Goal: Browse casually

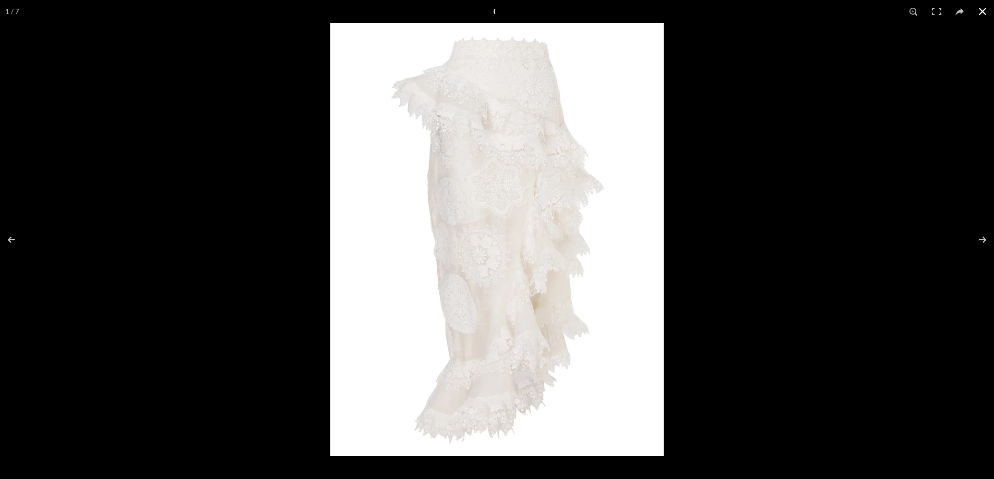
click at [724, 214] on div at bounding box center [827, 262] width 994 height 479
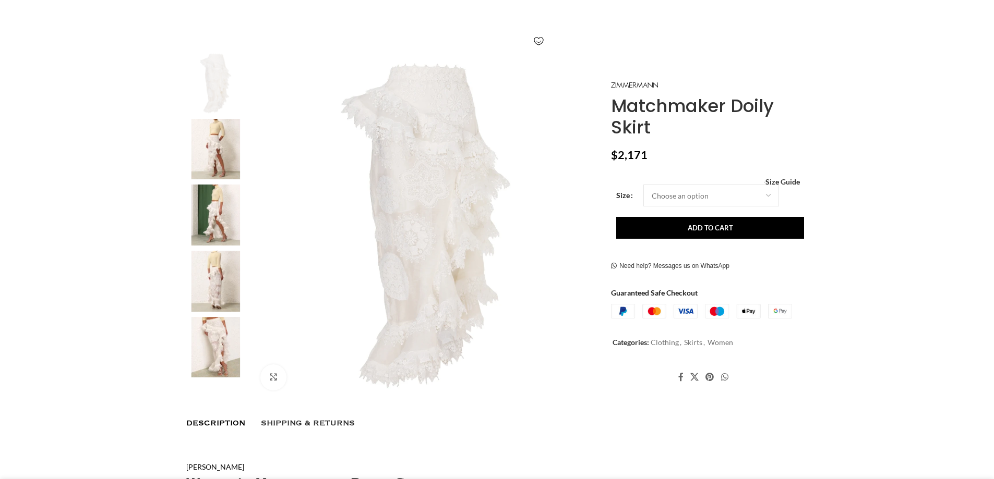
drag, startPoint x: 207, startPoint y: 340, endPoint x: 214, endPoint y: 340, distance: 7.3
click at [208, 340] on img at bounding box center [216, 347] width 64 height 61
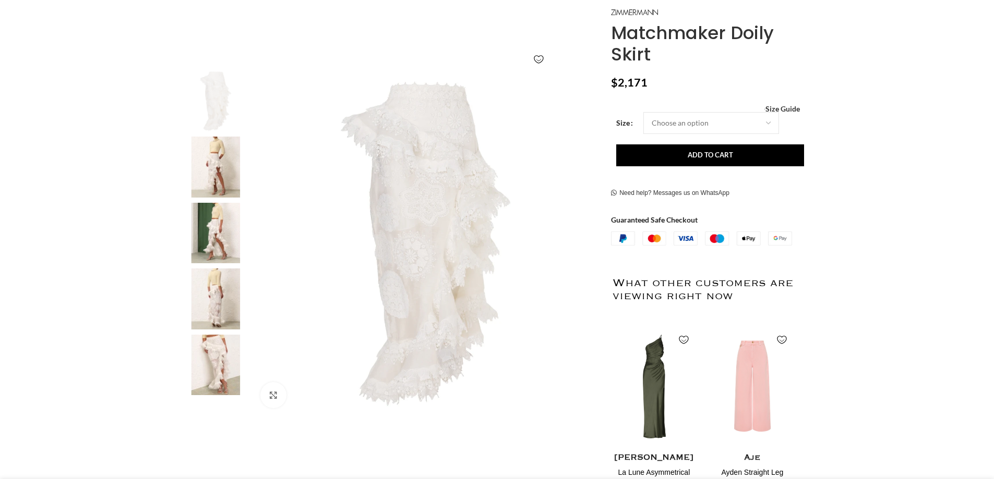
click at [222, 361] on img at bounding box center [216, 365] width 64 height 61
click at [426, 227] on img at bounding box center [426, 244] width 346 height 346
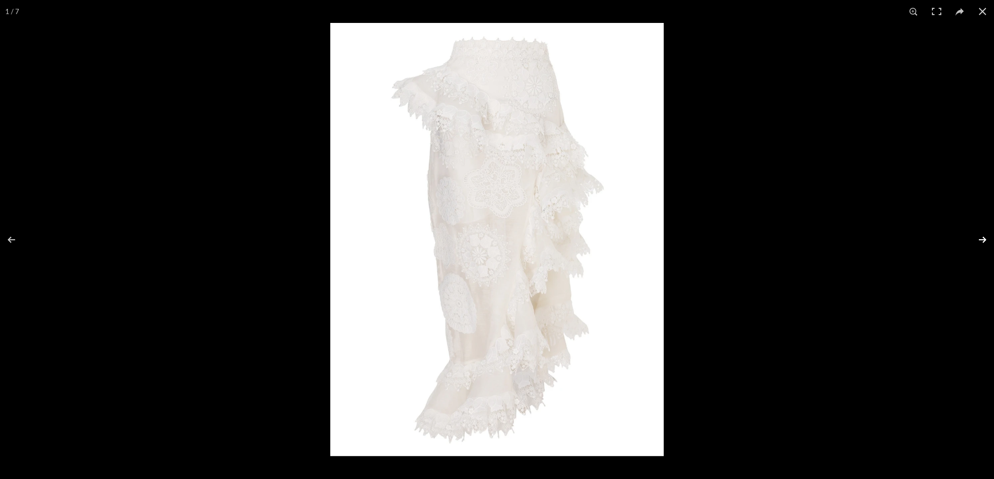
click at [983, 237] on button at bounding box center [975, 240] width 37 height 52
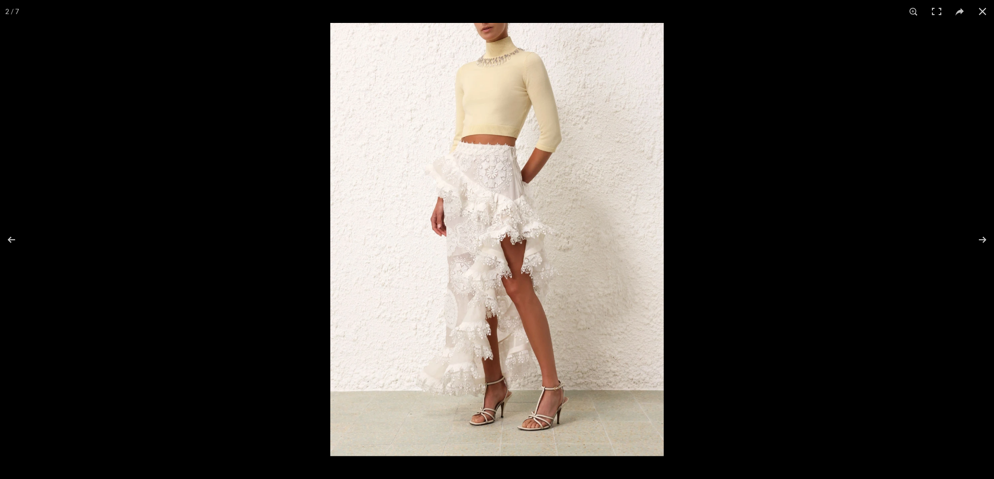
scroll to position [0, 330]
click at [979, 239] on button at bounding box center [975, 240] width 37 height 52
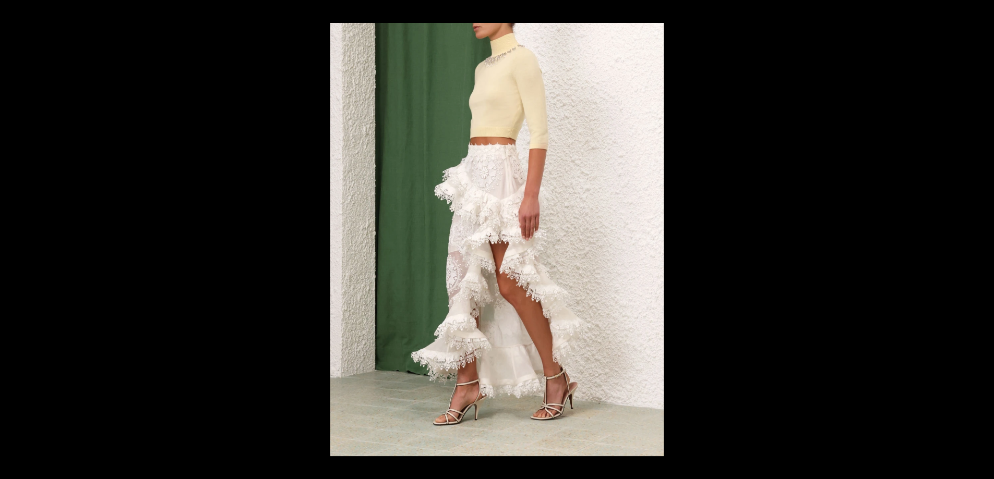
scroll to position [0, 549]
drag, startPoint x: 786, startPoint y: 231, endPoint x: 858, endPoint y: 237, distance: 71.8
click at [786, 231] on div at bounding box center [827, 262] width 994 height 479
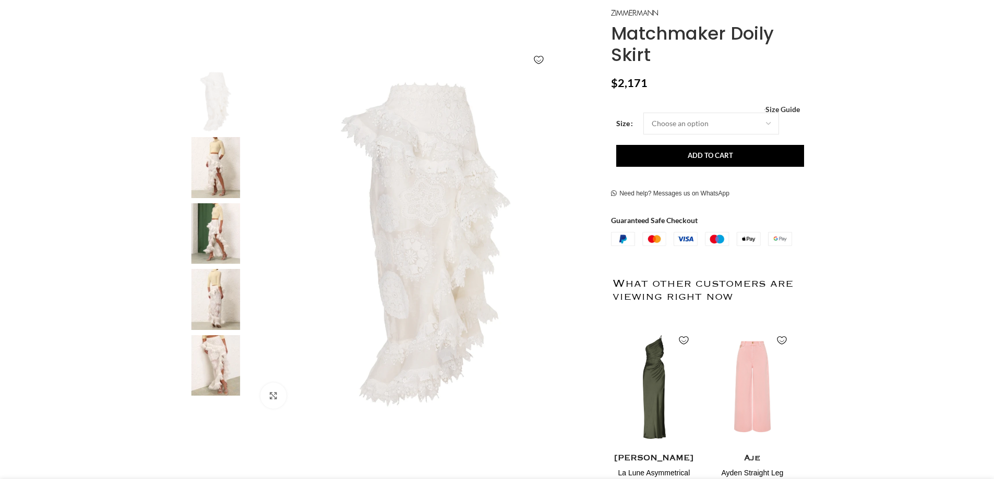
click at [238, 302] on img at bounding box center [216, 299] width 64 height 61
click at [201, 294] on img at bounding box center [216, 299] width 64 height 61
click at [196, 299] on img at bounding box center [216, 299] width 64 height 61
click at [218, 275] on img at bounding box center [216, 299] width 64 height 61
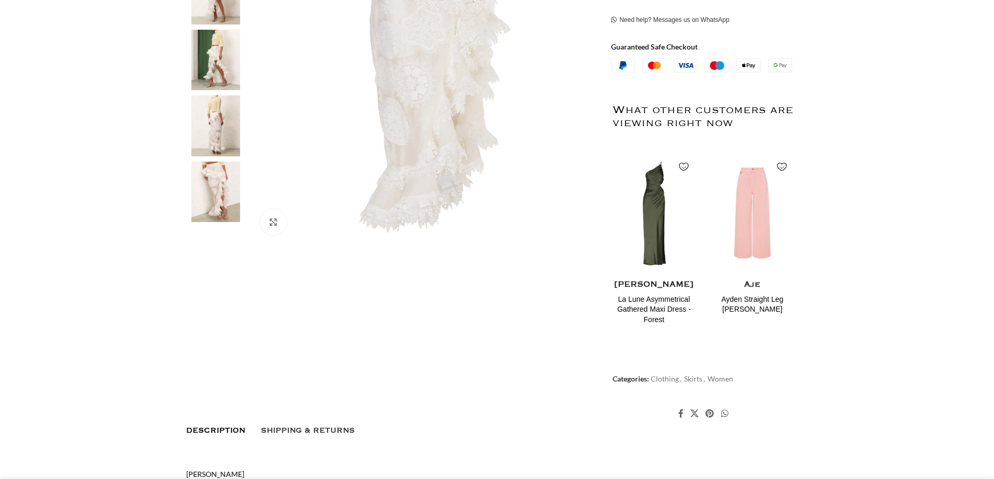
scroll to position [104, 0]
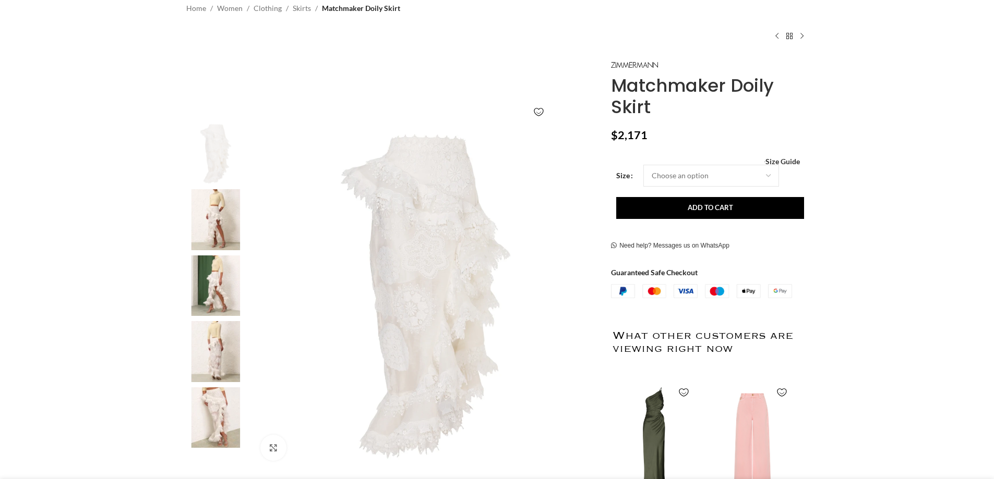
click at [200, 268] on img at bounding box center [216, 286] width 64 height 61
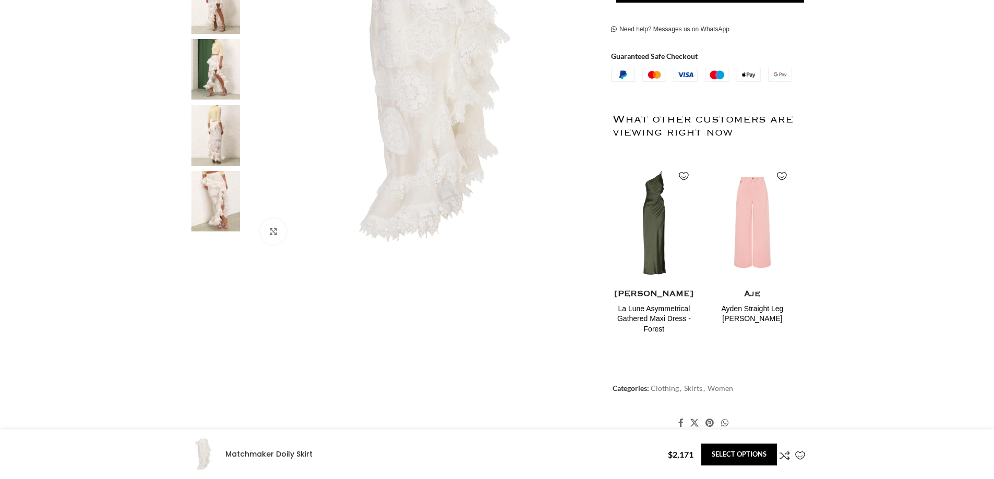
scroll to position [260, 0]
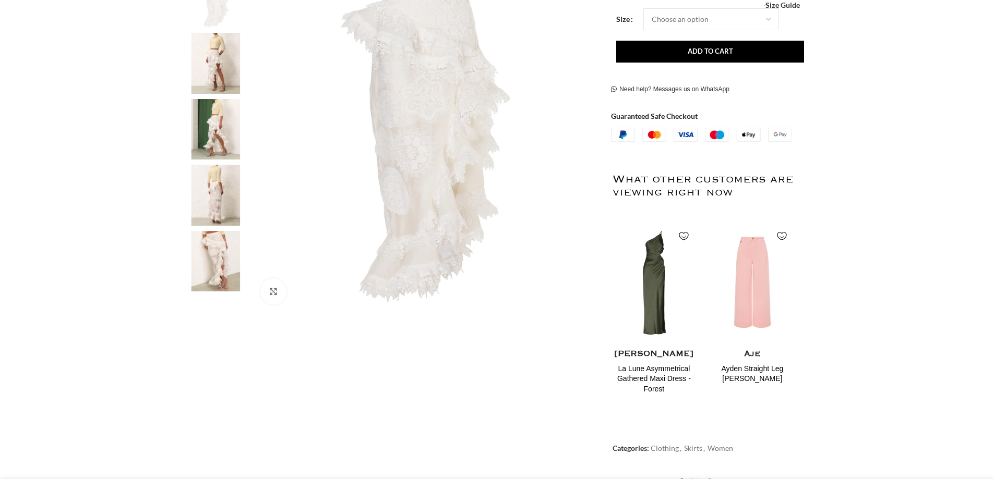
click at [412, 155] on img at bounding box center [426, 140] width 346 height 346
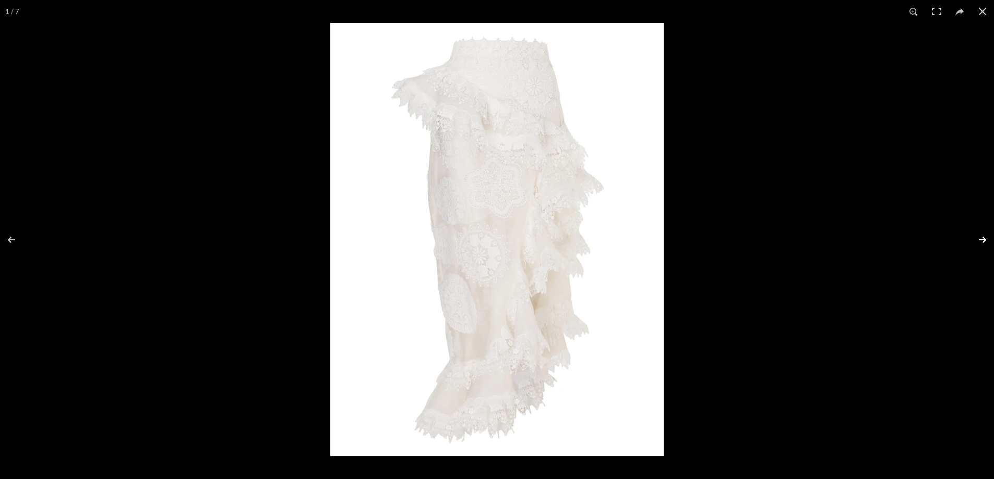
click at [983, 239] on button at bounding box center [975, 240] width 37 height 52
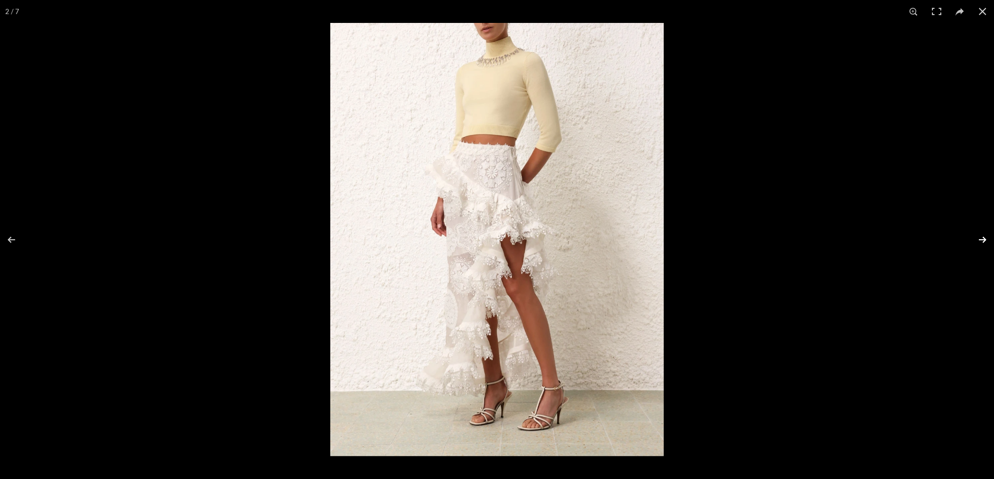
click at [983, 239] on button at bounding box center [975, 240] width 37 height 52
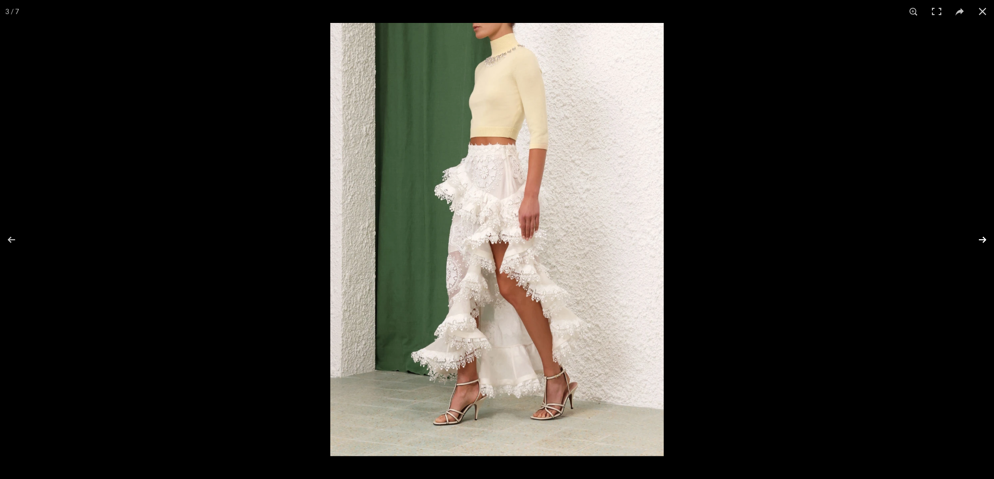
click at [983, 239] on button at bounding box center [975, 240] width 37 height 52
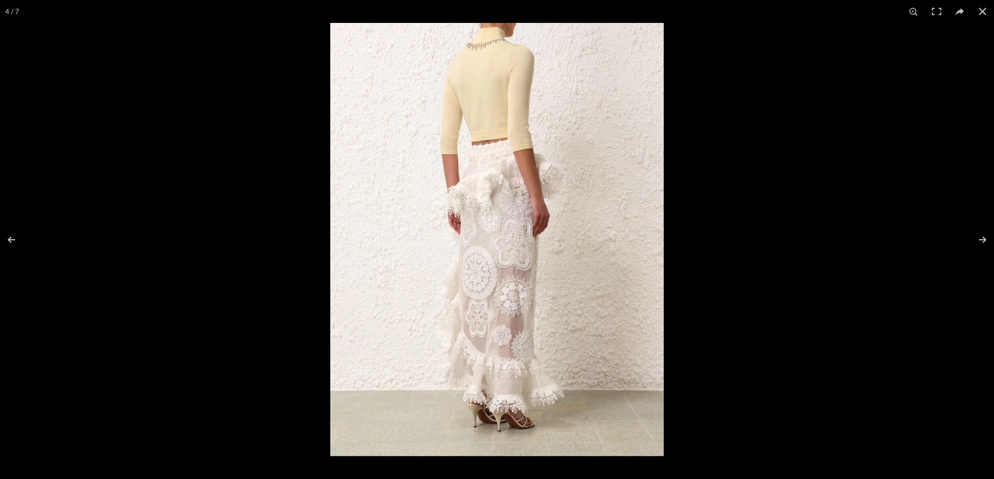
scroll to position [0, 879]
click at [980, 236] on button at bounding box center [975, 240] width 37 height 52
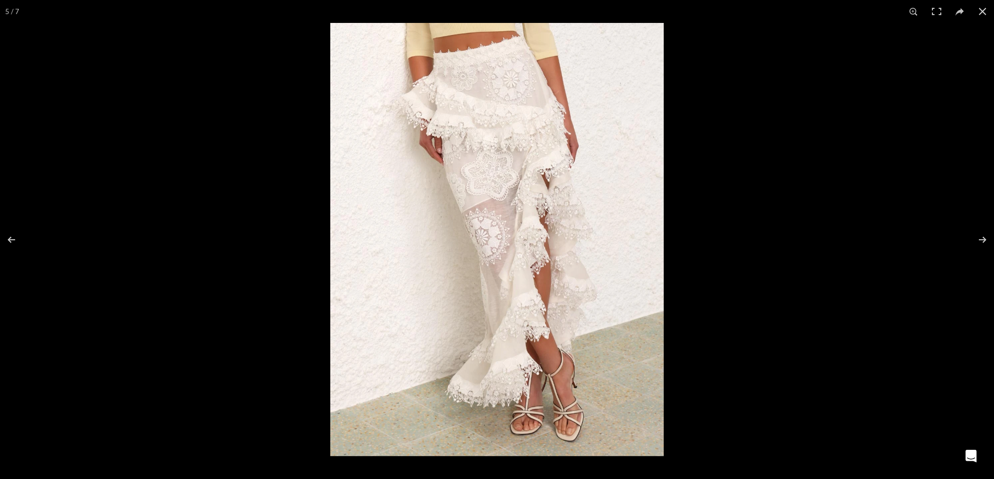
scroll to position [0, 989]
click at [983, 240] on button at bounding box center [975, 240] width 37 height 52
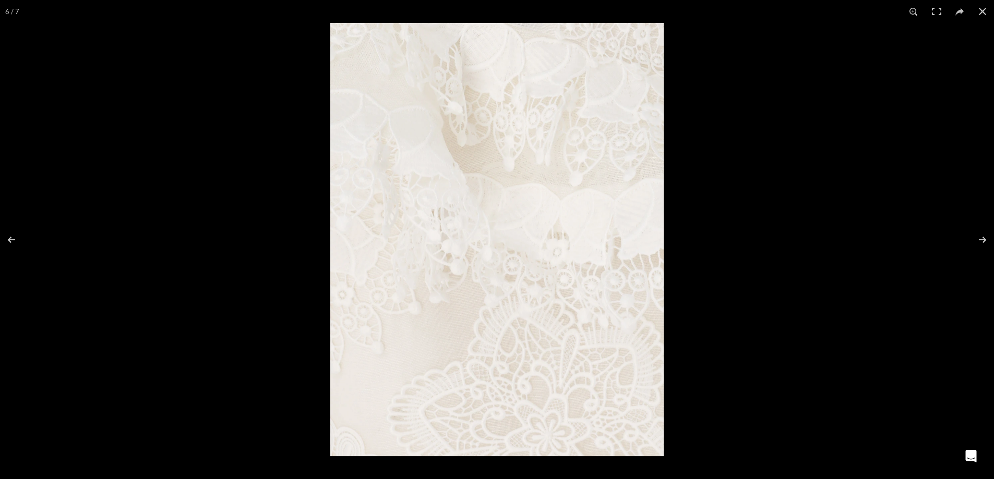
scroll to position [0, 1098]
drag, startPoint x: 735, startPoint y: 220, endPoint x: 902, endPoint y: 155, distance: 179.1
click at [736, 220] on div at bounding box center [827, 262] width 994 height 479
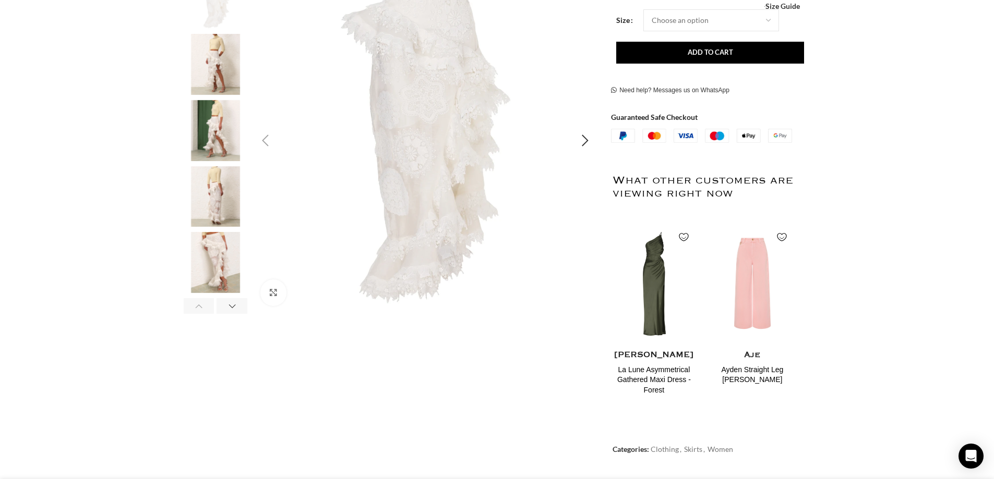
click at [391, 139] on img "1 / 7" at bounding box center [426, 141] width 346 height 346
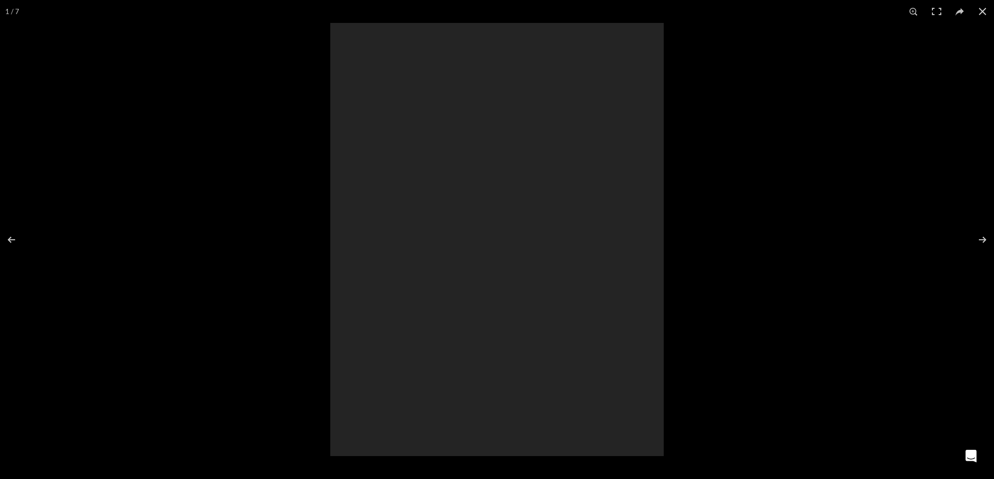
click at [391, 139] on div at bounding box center [496, 240] width 333 height 434
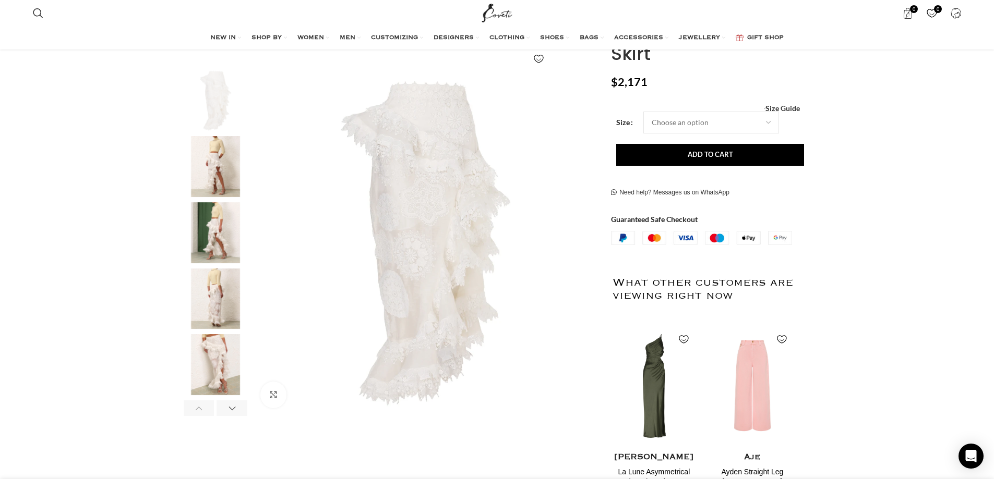
scroll to position [156, 0]
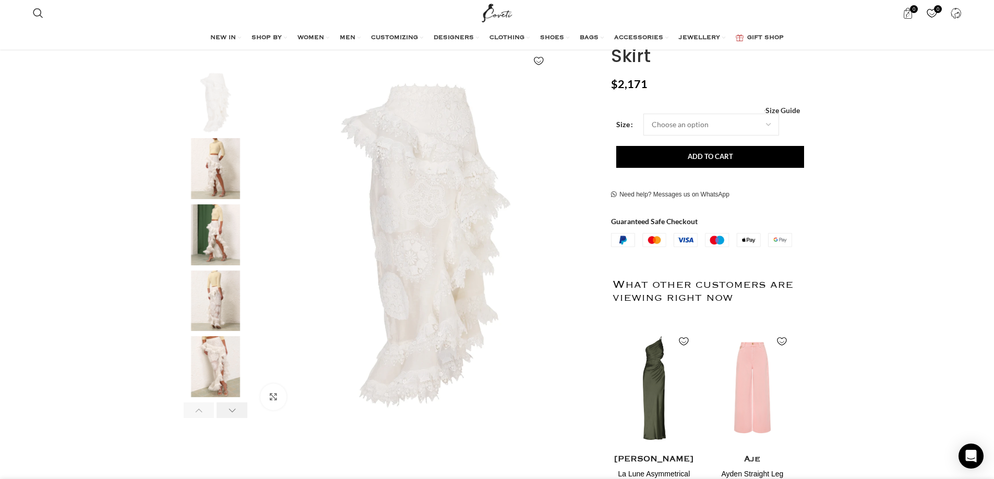
click at [229, 413] on div "Next slide" at bounding box center [232, 411] width 31 height 16
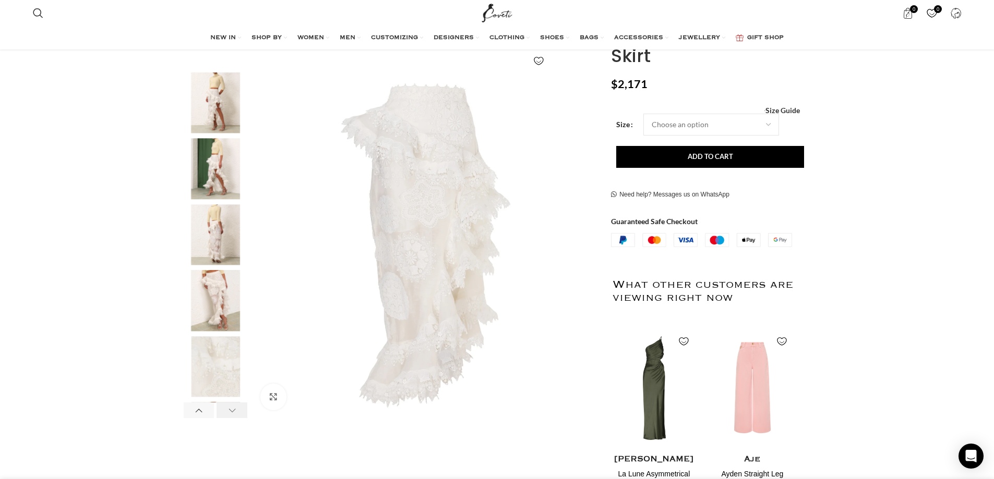
click at [229, 413] on div "Next slide" at bounding box center [232, 411] width 31 height 16
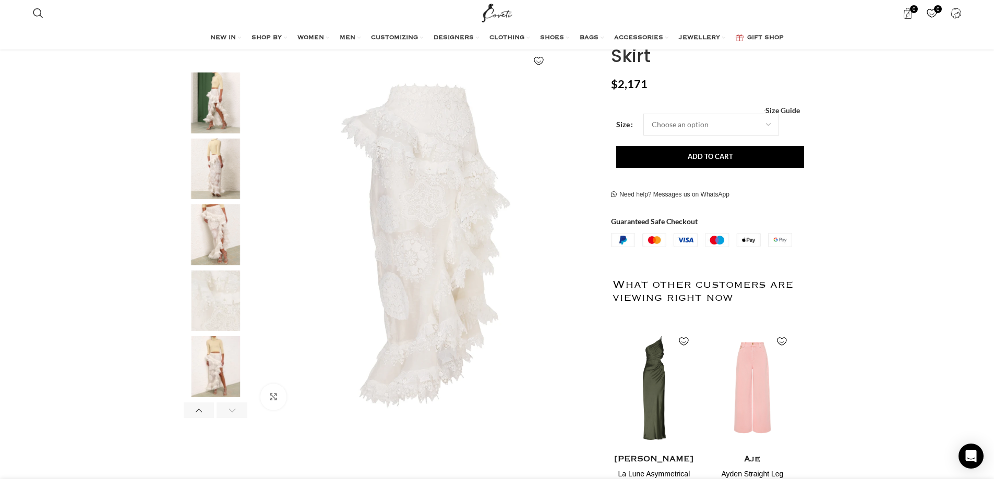
click at [229, 413] on div "Next slide" at bounding box center [232, 411] width 31 height 16
click at [223, 379] on img "7 / 7" at bounding box center [216, 367] width 64 height 61
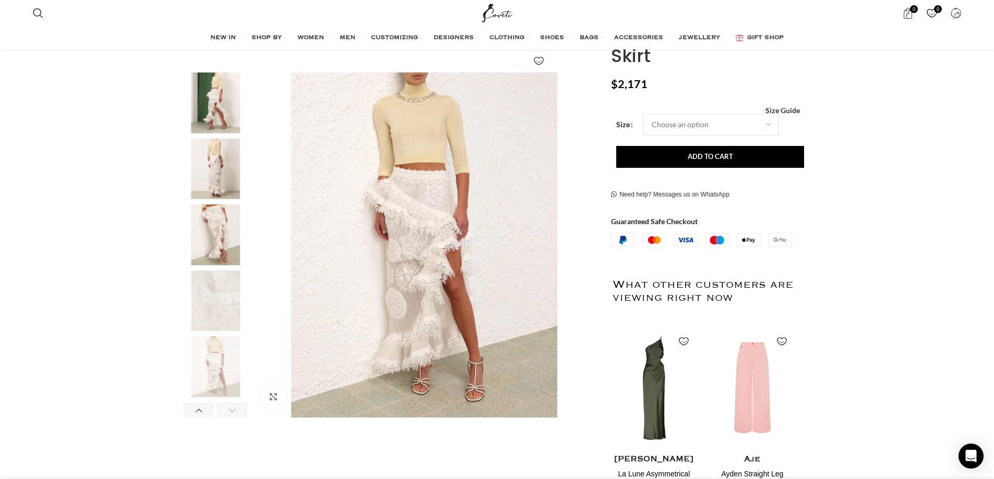
scroll to position [0, 1318]
click at [206, 36] on div "NEW IN WHAT'S NEW New this week New in clothing New in Bags New in shoes TRENDI…" at bounding box center [497, 38] width 939 height 21
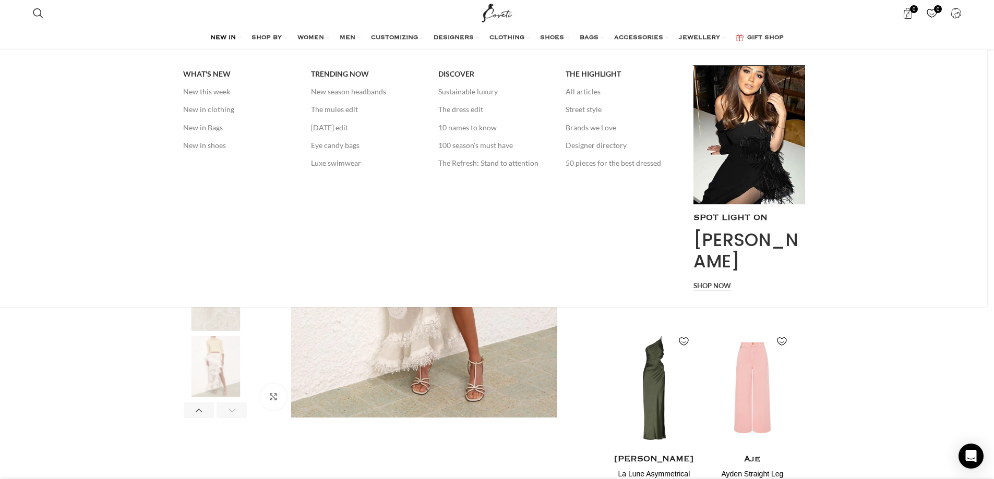
scroll to position [0, 1428]
click at [224, 38] on span "NEW IN" at bounding box center [223, 38] width 26 height 8
